Goal: Task Accomplishment & Management: Use online tool/utility

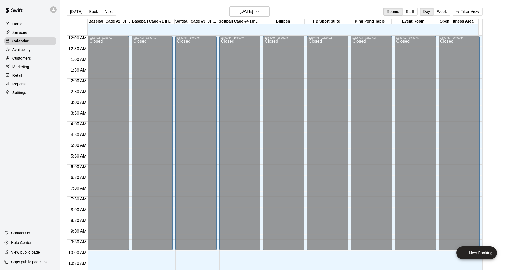
scroll to position [259, 0]
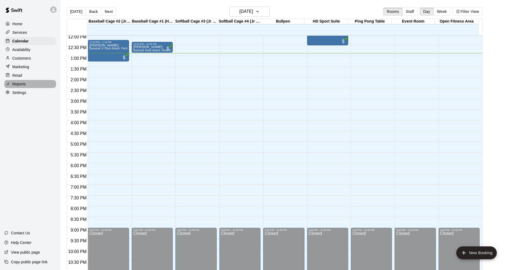
click at [25, 87] on p "Reports" at bounding box center [18, 83] width 13 height 5
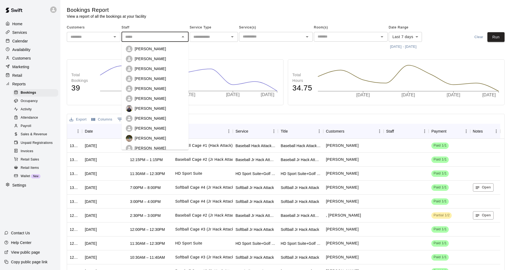
click at [157, 36] on input "text" at bounding box center [150, 37] width 55 height 7
click at [162, 87] on p "[PERSON_NAME]" at bounding box center [150, 88] width 31 height 5
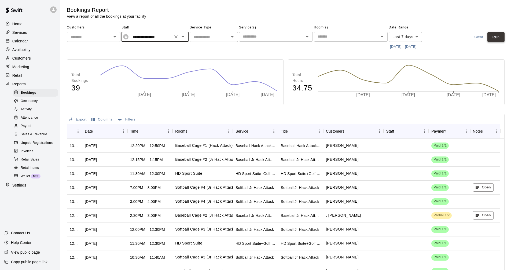
click at [497, 38] on button "Run" at bounding box center [495, 37] width 17 height 10
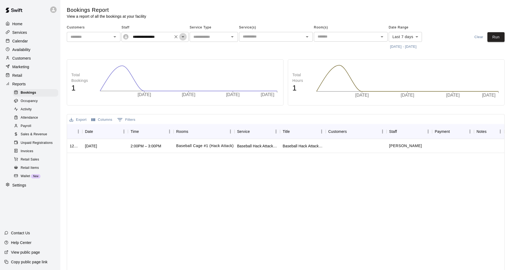
click at [182, 38] on icon "Open" at bounding box center [183, 37] width 6 height 6
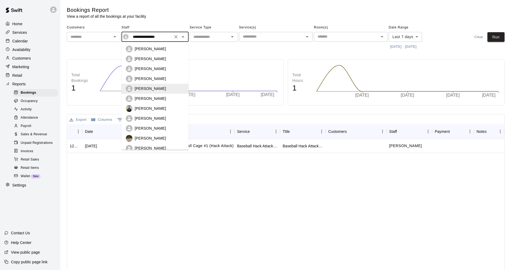
click at [172, 67] on div "[PERSON_NAME]" at bounding box center [160, 68] width 50 height 5
type input "**********"
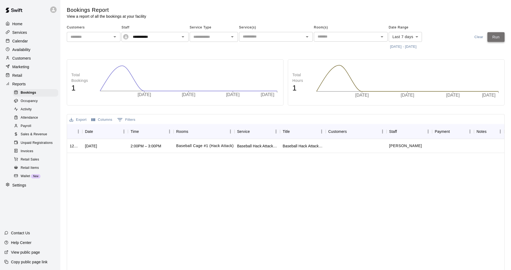
click at [498, 41] on button "Run" at bounding box center [495, 37] width 17 height 10
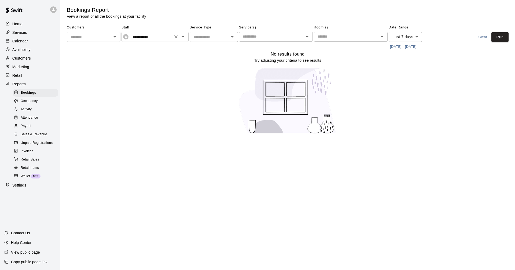
click at [172, 42] on div "**********" at bounding box center [155, 37] width 67 height 10
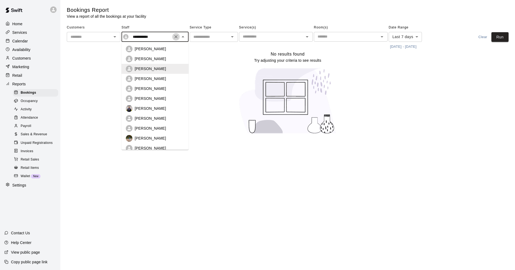
click at [178, 38] on icon "Clear" at bounding box center [175, 36] width 5 height 5
click at [115, 38] on icon "Open" at bounding box center [115, 37] width 6 height 6
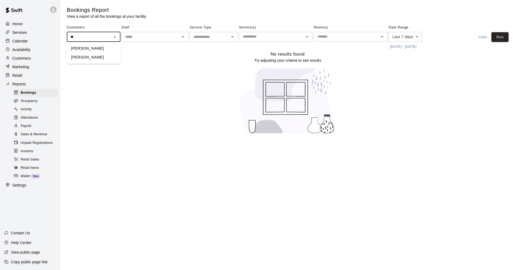
type input "*"
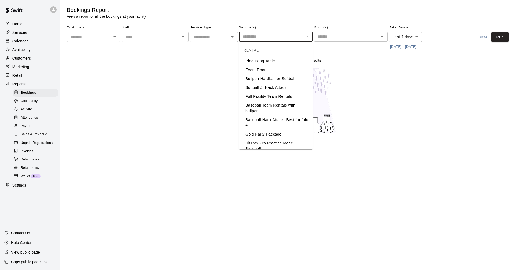
click at [289, 36] on input "text" at bounding box center [272, 36] width 62 height 7
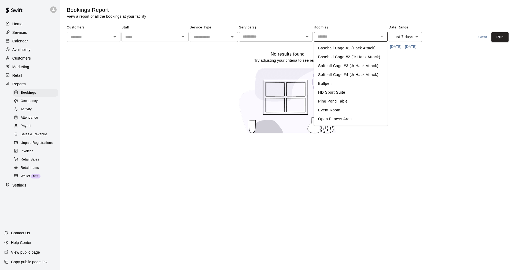
click at [319, 35] on input "text" at bounding box center [346, 36] width 62 height 7
click at [30, 39] on div "Calendar" at bounding box center [30, 41] width 52 height 8
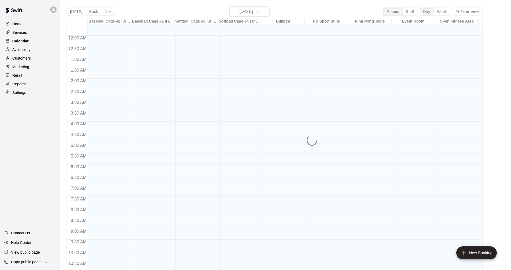
scroll to position [259, 0]
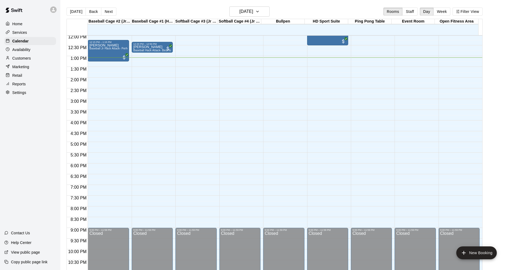
click at [21, 64] on div "Marketing" at bounding box center [30, 67] width 52 height 8
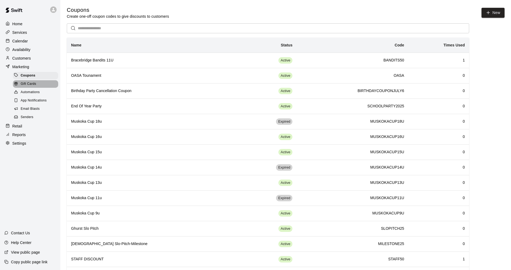
click at [19, 87] on div at bounding box center [17, 84] width 7 height 5
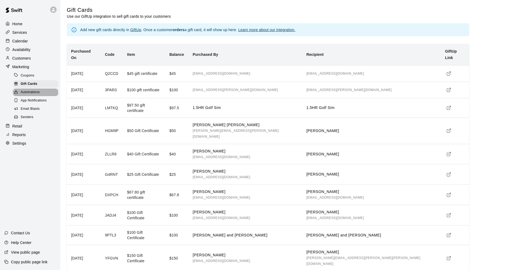
click at [19, 95] on div at bounding box center [17, 92] width 7 height 5
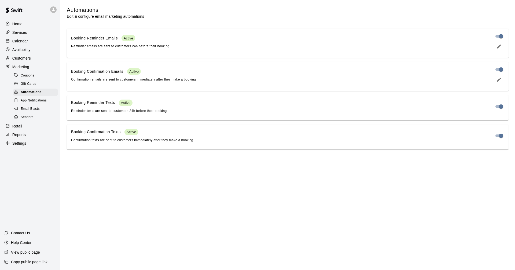
click at [11, 58] on div at bounding box center [9, 58] width 7 height 5
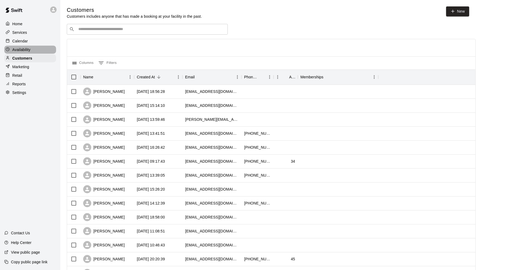
click at [15, 47] on div "Availability" at bounding box center [30, 50] width 52 height 8
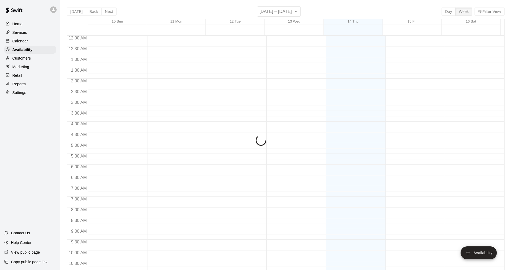
scroll to position [275, 0]
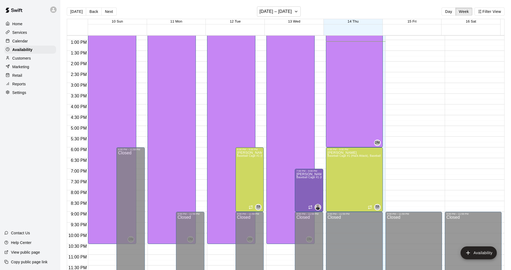
click at [15, 43] on p "Calendar" at bounding box center [20, 40] width 16 height 5
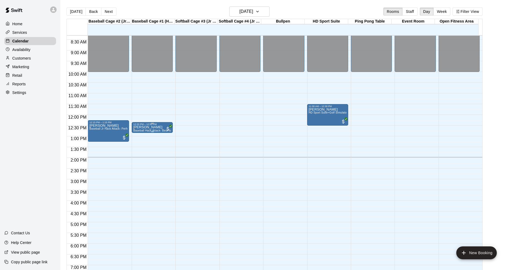
scroll to position [178, 0]
click at [44, 32] on div "Services" at bounding box center [30, 32] width 52 height 8
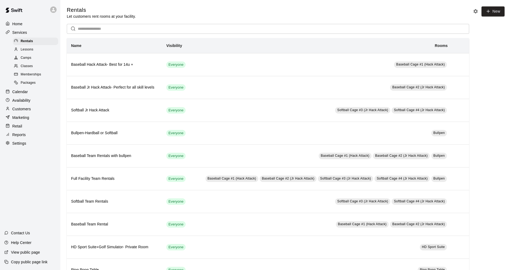
click at [36, 91] on div "Calendar" at bounding box center [30, 92] width 52 height 8
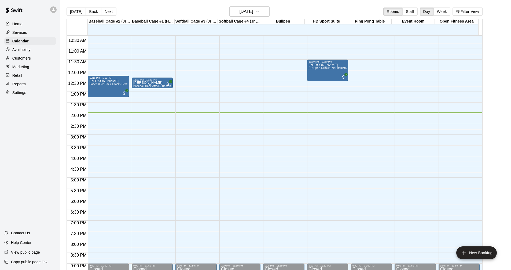
scroll to position [232, 0]
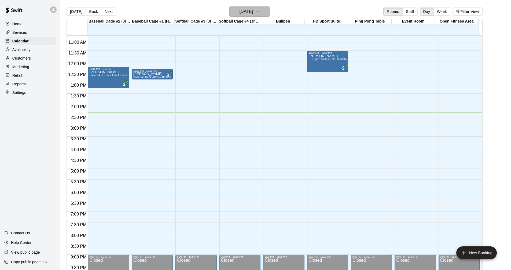
click at [245, 7] on button "[DATE]" at bounding box center [249, 11] width 40 height 10
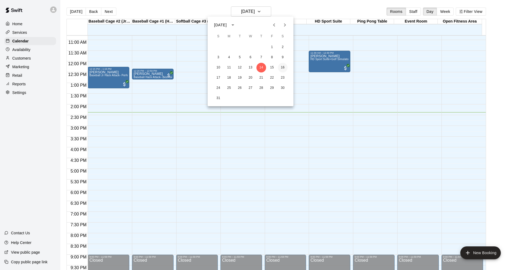
click at [283, 70] on button "16" at bounding box center [283, 68] width 10 height 10
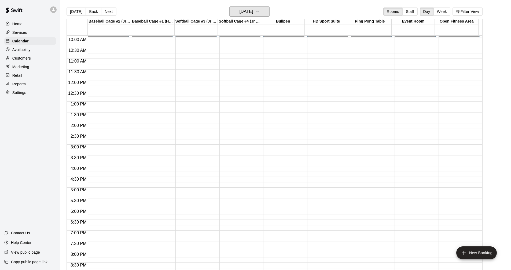
scroll to position [222, 0]
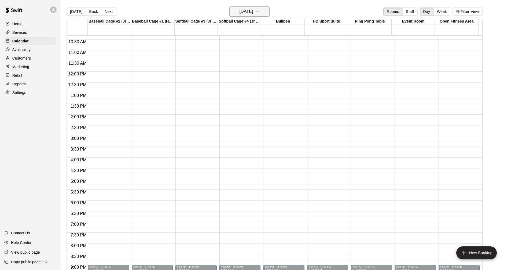
click at [264, 7] on button "[DATE]" at bounding box center [249, 11] width 40 height 10
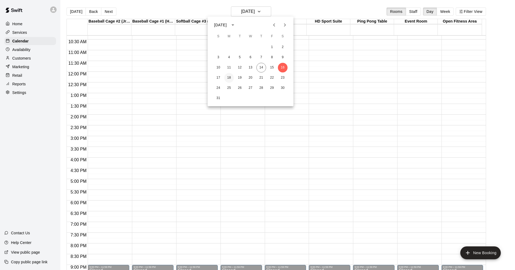
click at [227, 80] on button "18" at bounding box center [229, 78] width 10 height 10
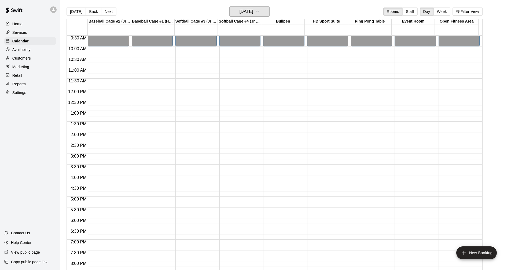
scroll to position [195, 0]
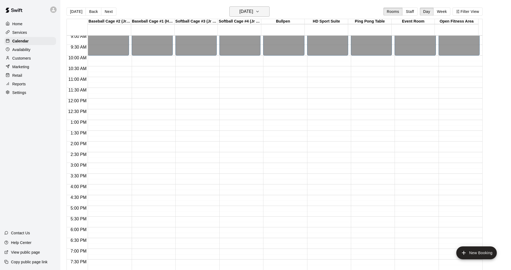
click at [253, 9] on h6 "[DATE]" at bounding box center [247, 12] width 14 height 8
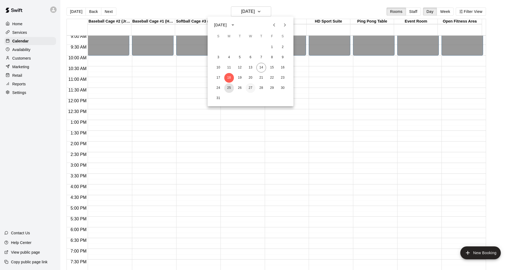
drag, startPoint x: 228, startPoint y: 87, endPoint x: 249, endPoint y: 87, distance: 21.2
click at [228, 86] on button "25" at bounding box center [229, 88] width 10 height 10
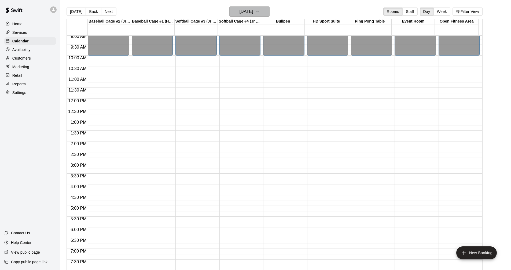
click at [264, 15] on button "[DATE]" at bounding box center [249, 11] width 40 height 10
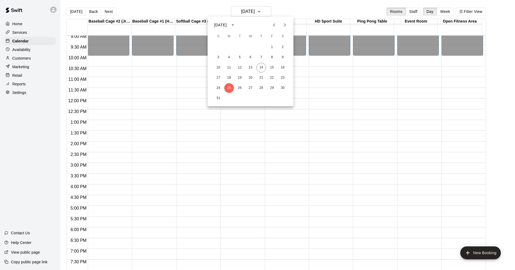
click at [286, 28] on icon "Next month" at bounding box center [285, 25] width 6 height 6
click at [231, 44] on button "1" at bounding box center [229, 47] width 10 height 10
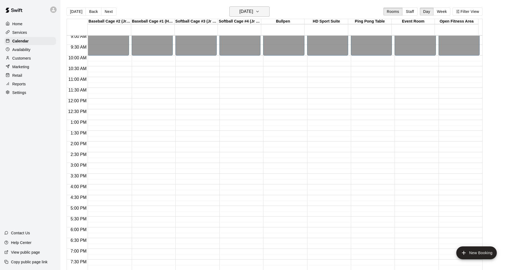
click at [253, 10] on h6 "[DATE]" at bounding box center [247, 12] width 14 height 8
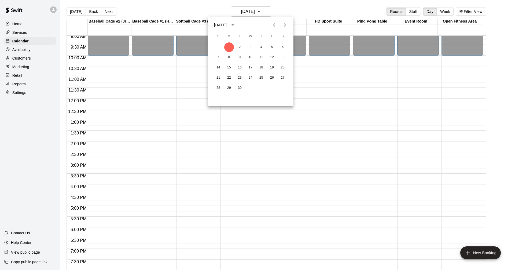
click at [275, 26] on icon "Previous month" at bounding box center [274, 24] width 2 height 3
click at [261, 70] on button "14" at bounding box center [261, 68] width 10 height 10
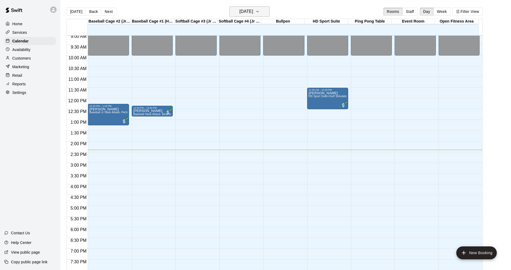
click at [253, 10] on h6 "[DATE]" at bounding box center [247, 12] width 14 height 8
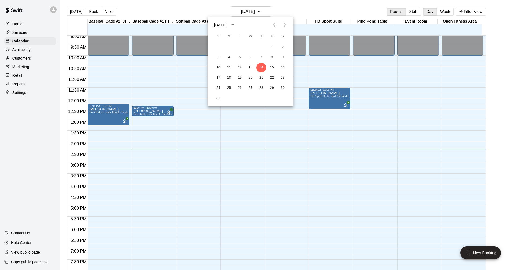
click at [259, 10] on div at bounding box center [257, 135] width 515 height 270
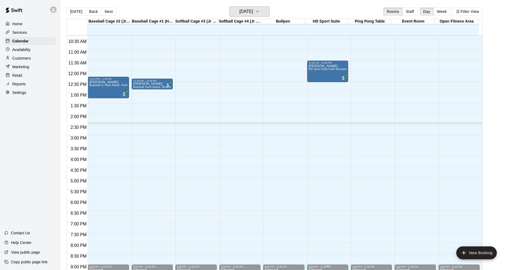
scroll to position [222, 0]
